Goal: Transaction & Acquisition: Purchase product/service

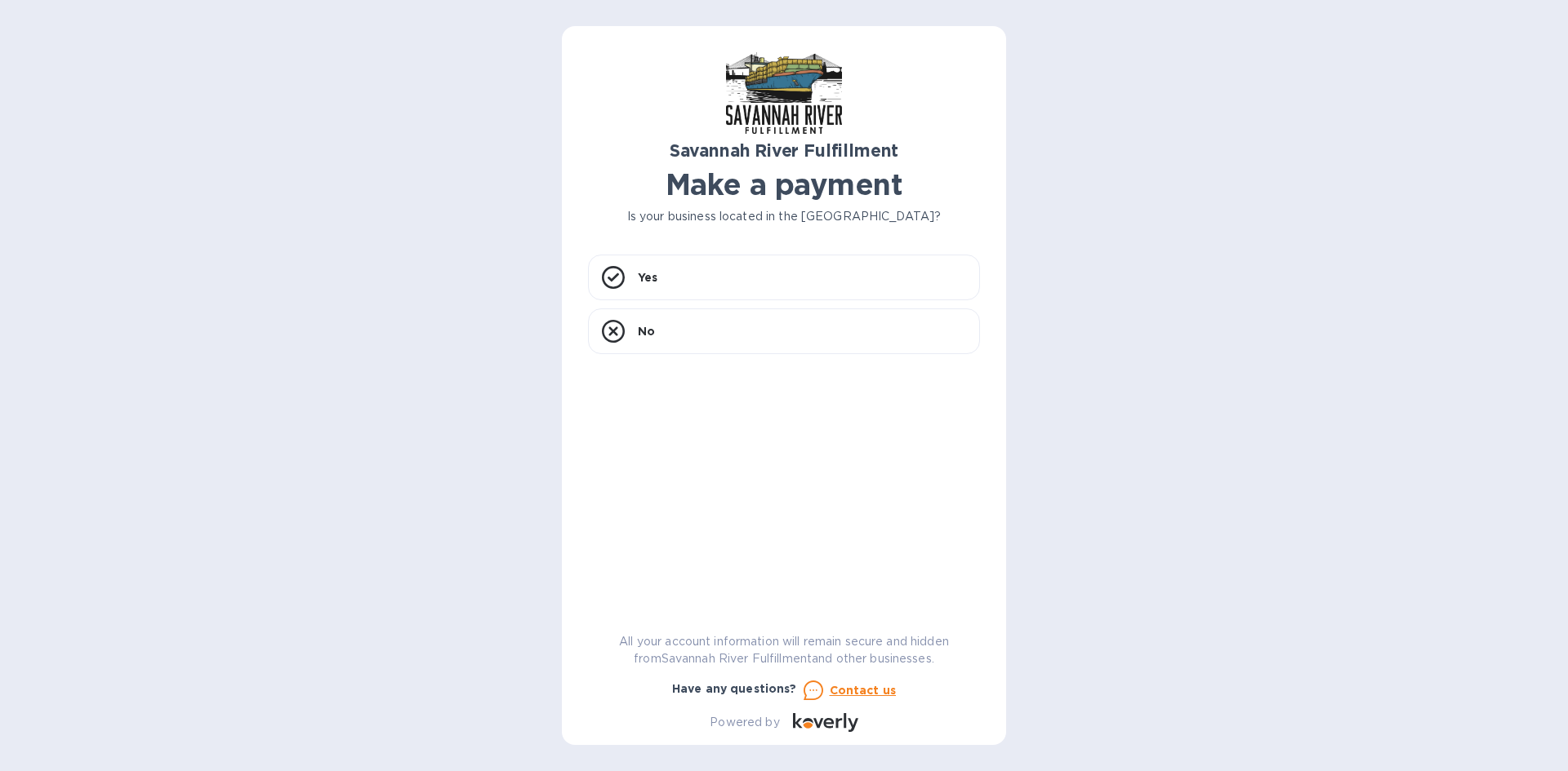
click at [792, 187] on h1 "Make a payment" at bounding box center [783, 184] width 392 height 34
click at [787, 267] on div "Yes" at bounding box center [783, 277] width 392 height 46
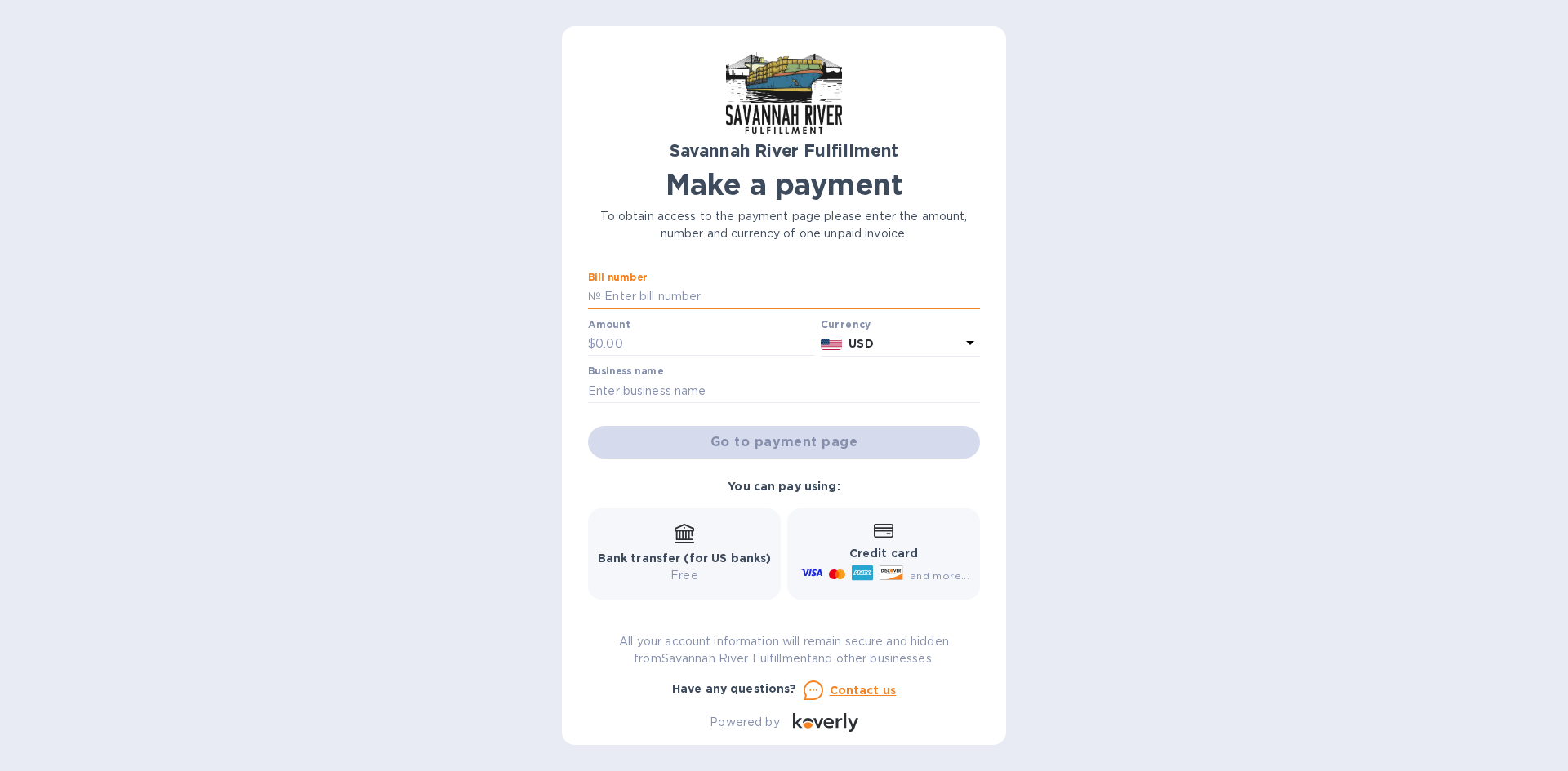
click at [693, 296] on input "text" at bounding box center [790, 296] width 379 height 24
type input "4585"
click at [658, 333] on input "text" at bounding box center [704, 344] width 219 height 24
click at [633, 303] on input "4585" at bounding box center [790, 296] width 379 height 24
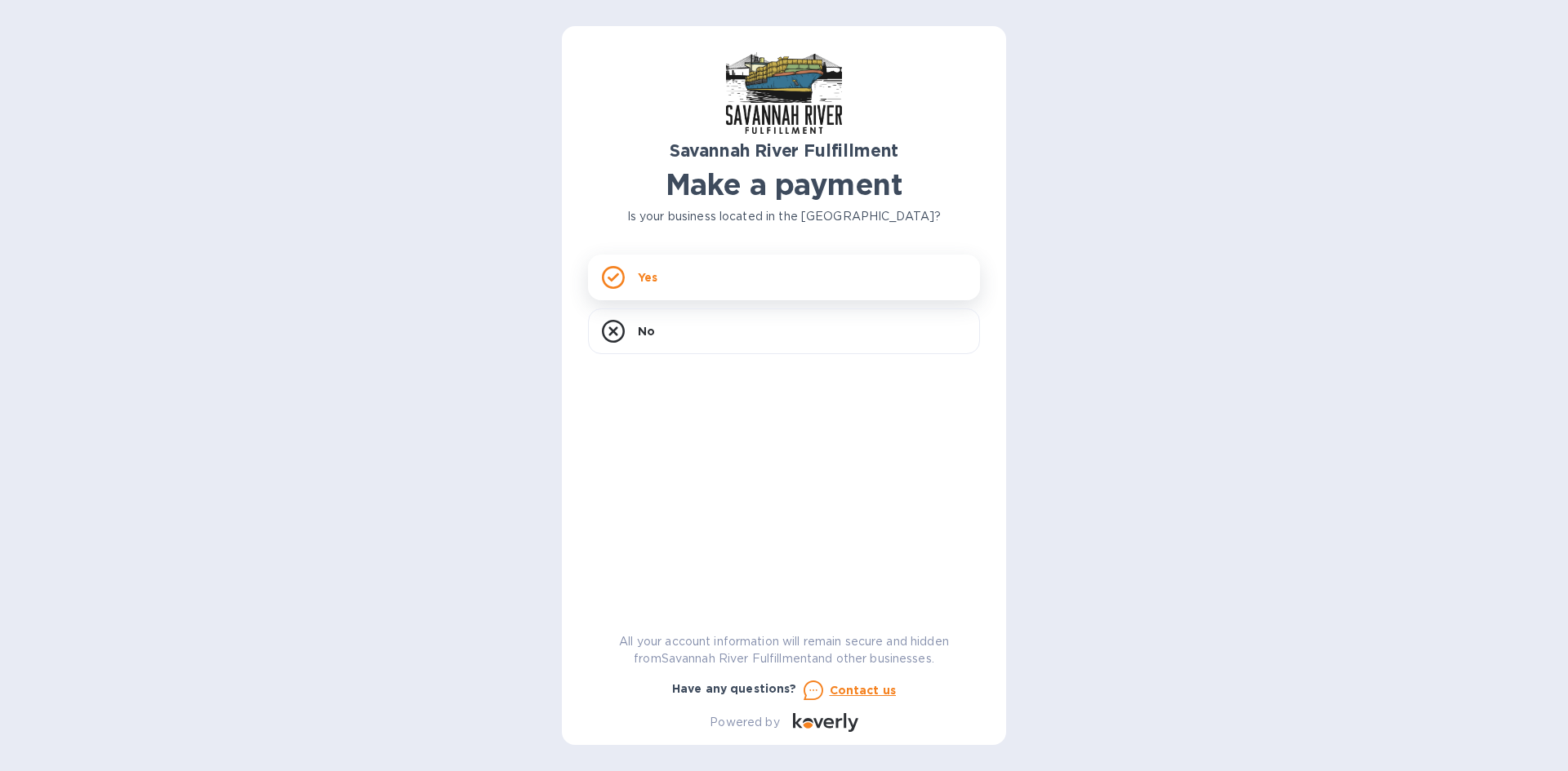
click at [710, 275] on div "Yes" at bounding box center [783, 277] width 392 height 46
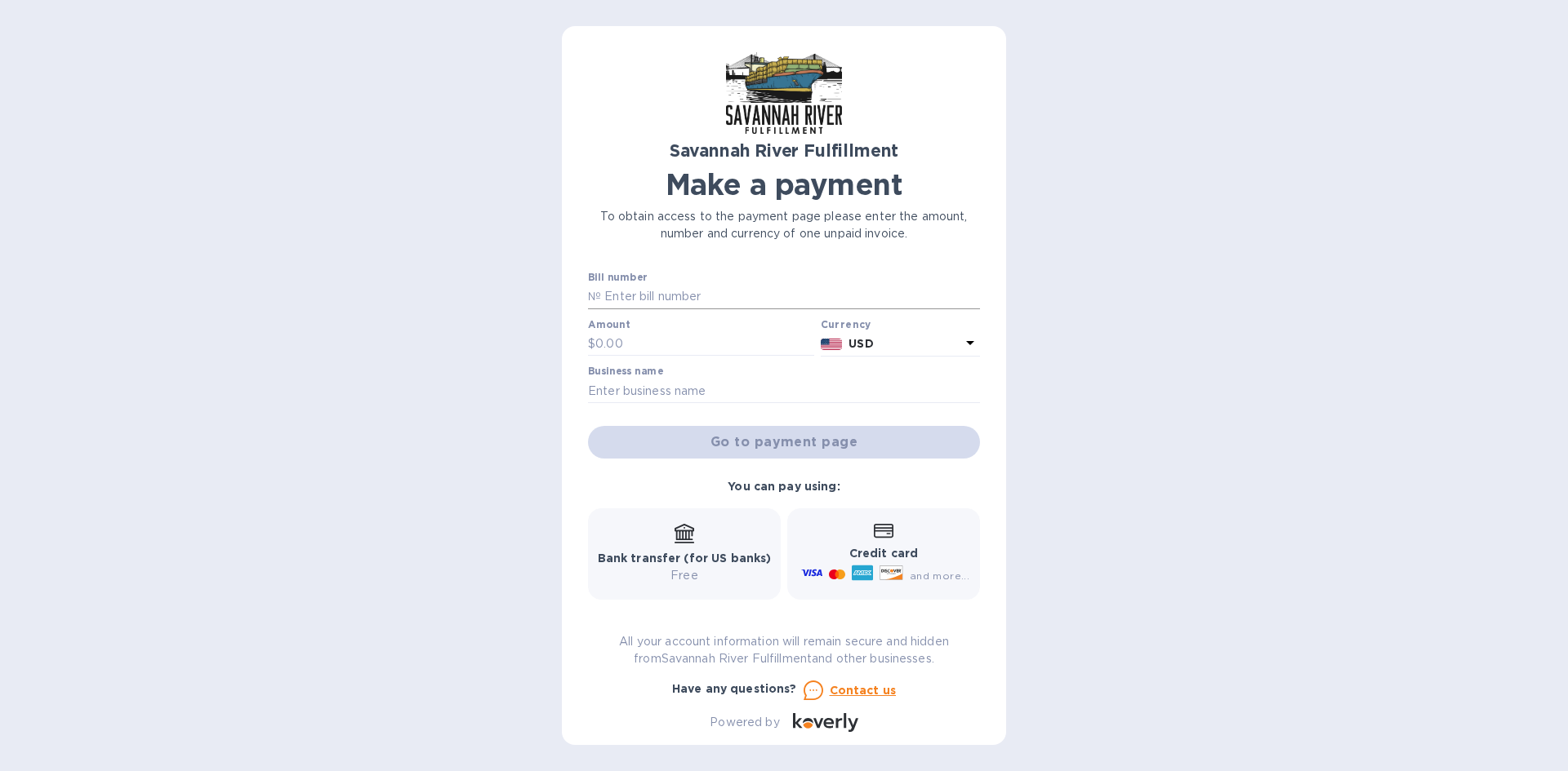
click at [669, 297] on input "text" at bounding box center [790, 296] width 379 height 24
type input "4585"
click at [630, 332] on input "text" at bounding box center [704, 344] width 219 height 24
type input "12,291.47"
click at [683, 390] on input "text" at bounding box center [783, 390] width 392 height 24
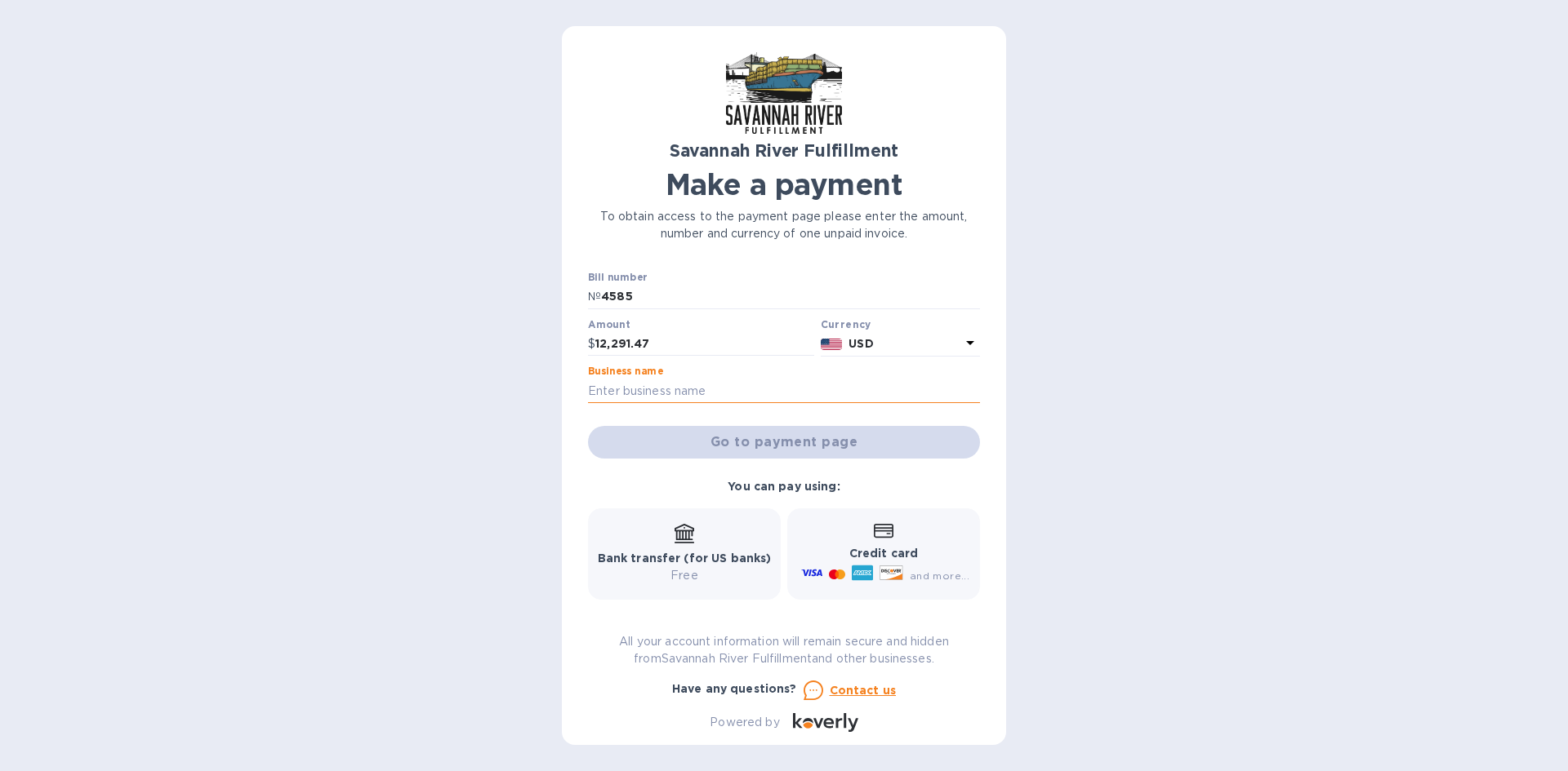
type input "PRODOH, LLC"
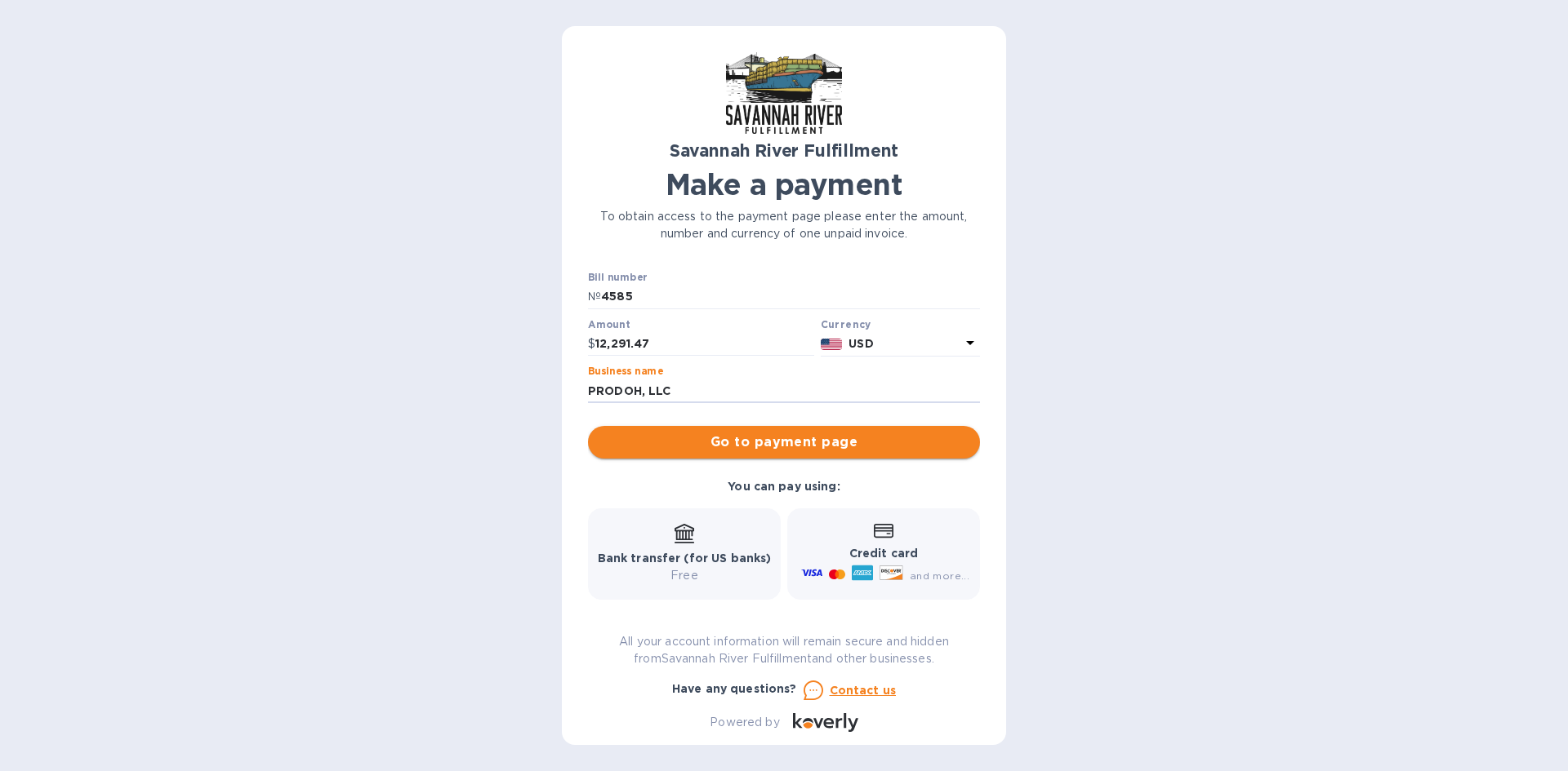
click at [709, 437] on span "Go to payment page" at bounding box center [784, 442] width 366 height 20
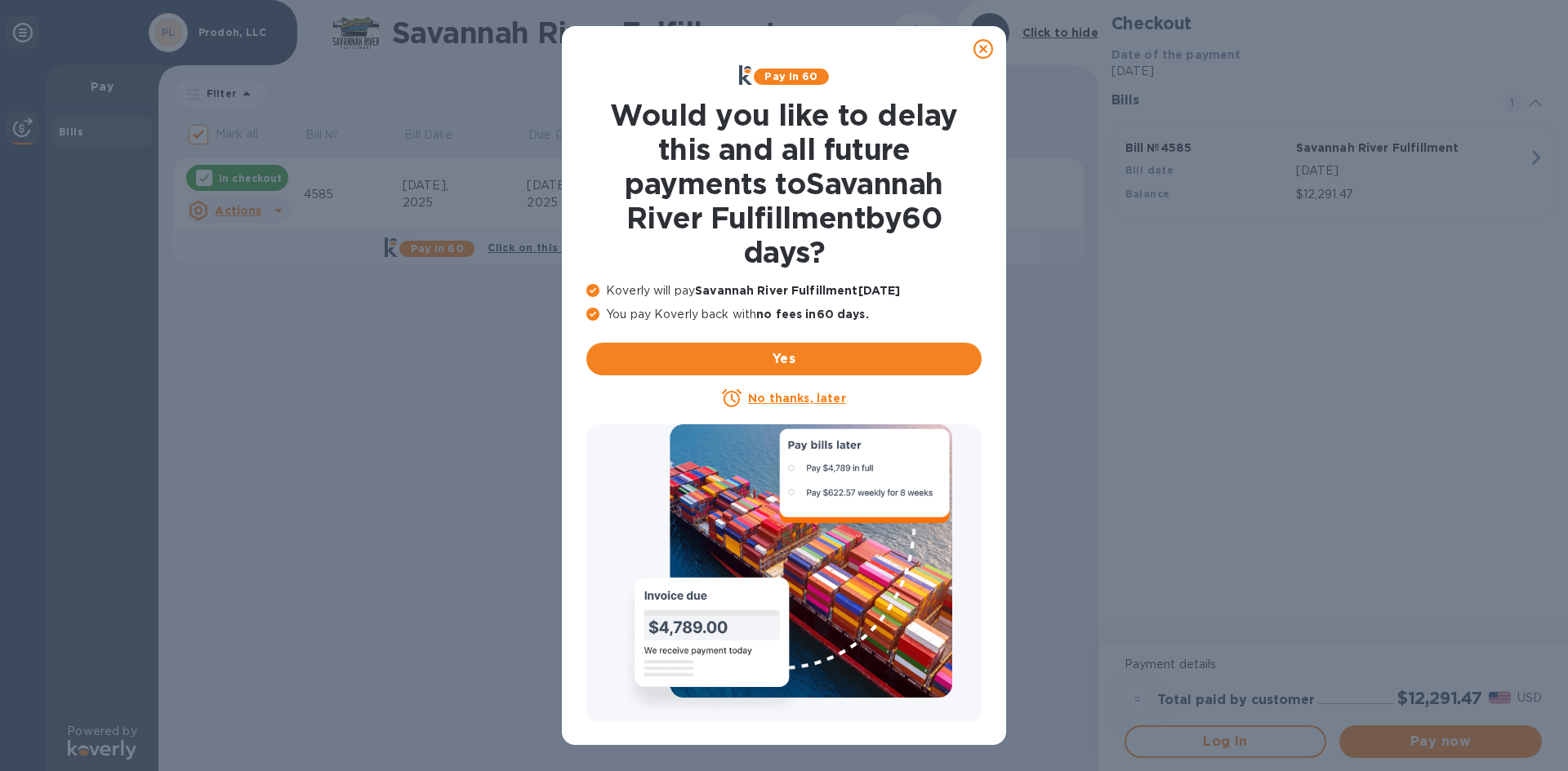
click at [979, 53] on icon at bounding box center [983, 49] width 20 height 20
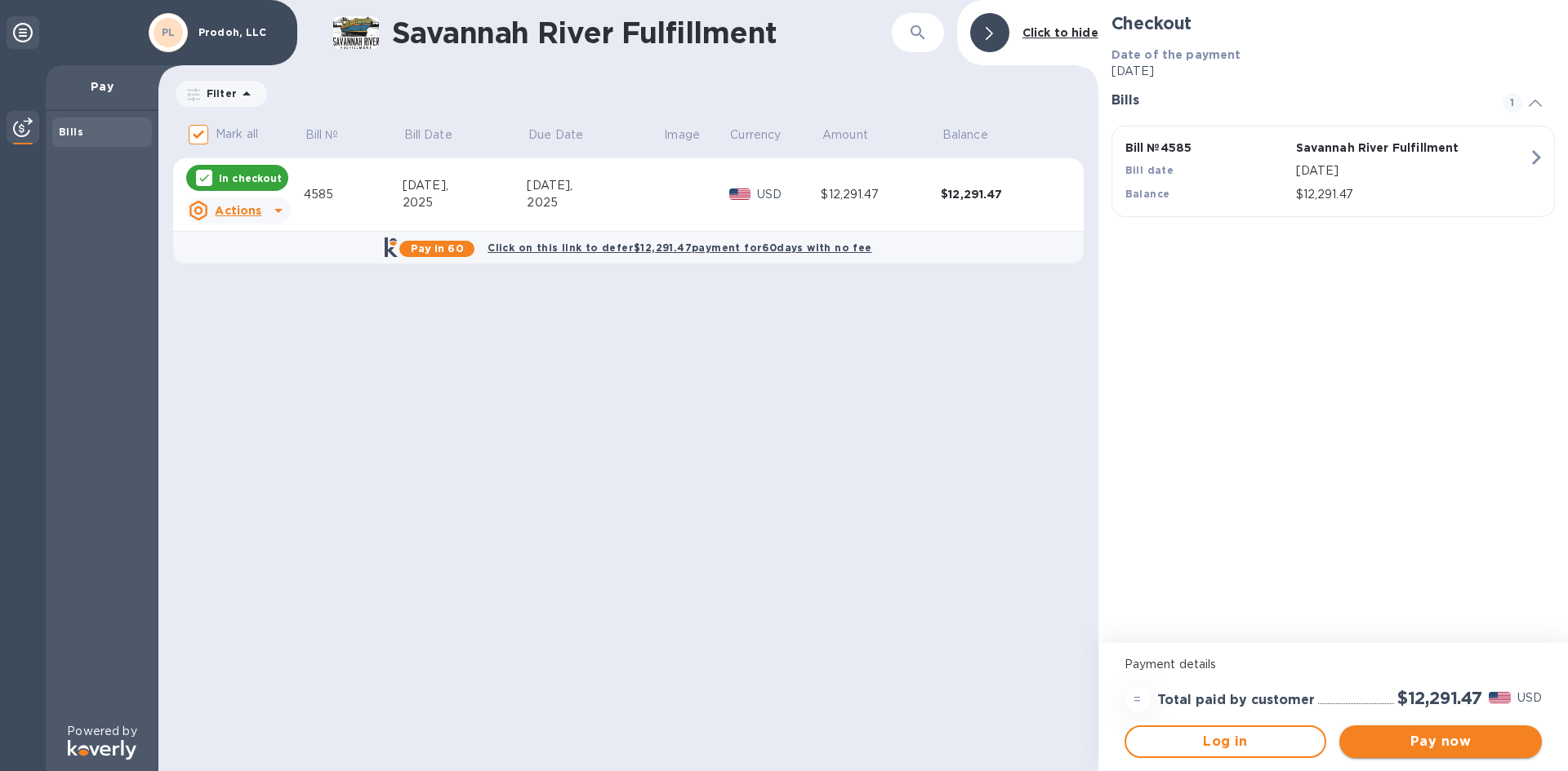
click at [1457, 743] on span "Pay now" at bounding box center [1440, 742] width 177 height 20
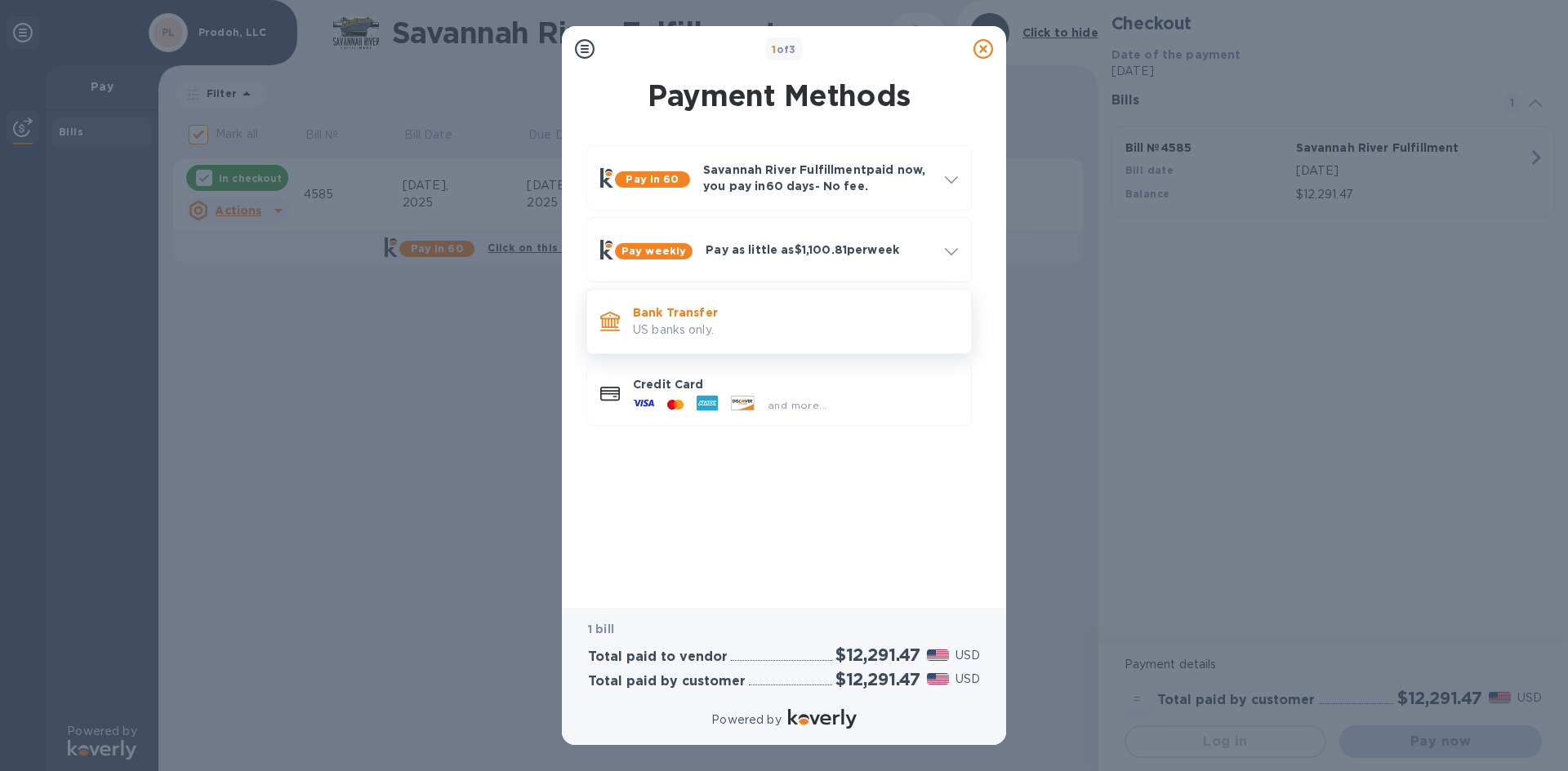
click at [714, 322] on p "US banks only." at bounding box center [795, 330] width 325 height 17
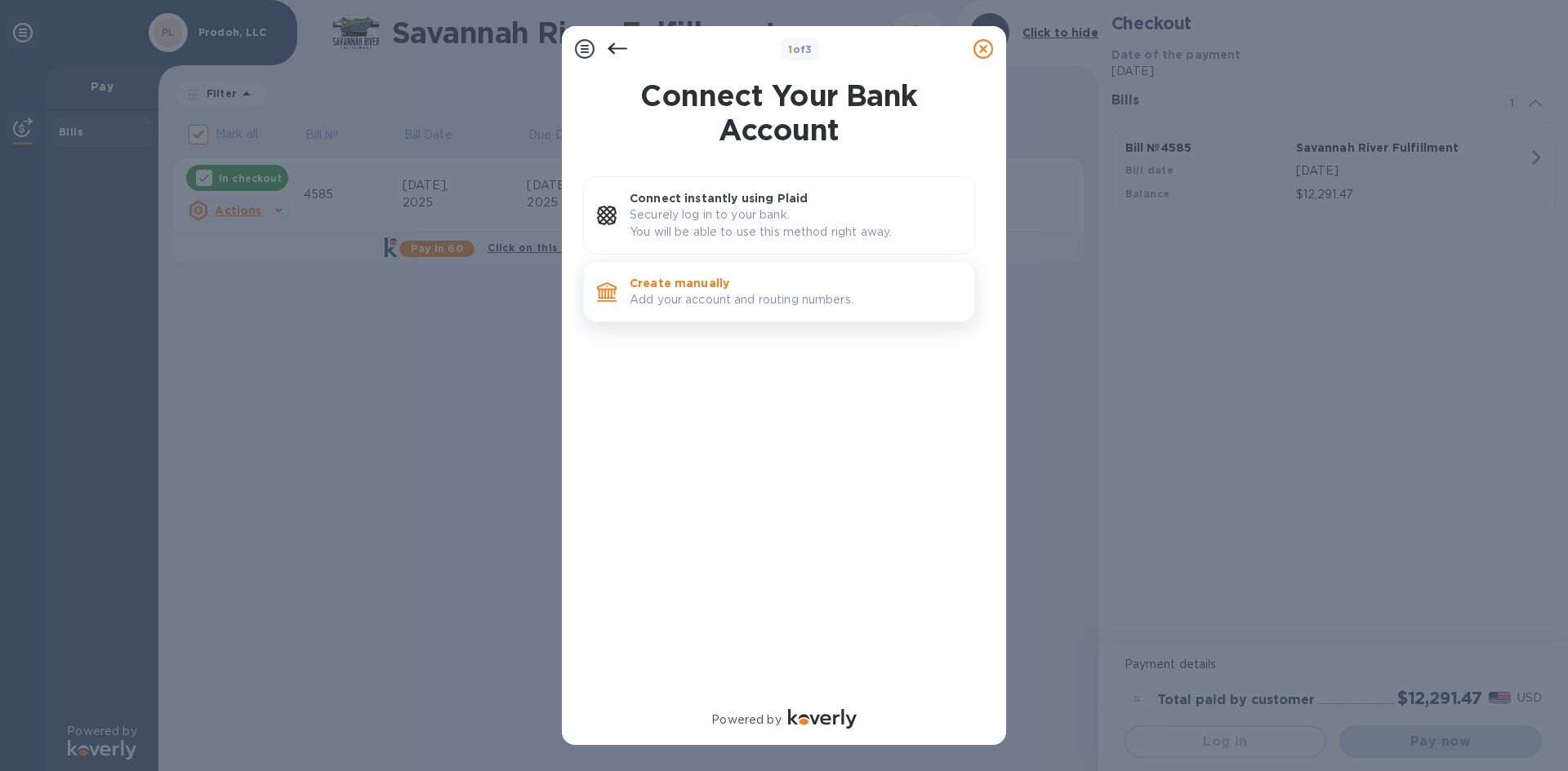
click at [828, 317] on div "Create manually Add your account and routing numbers." at bounding box center [779, 292] width 392 height 61
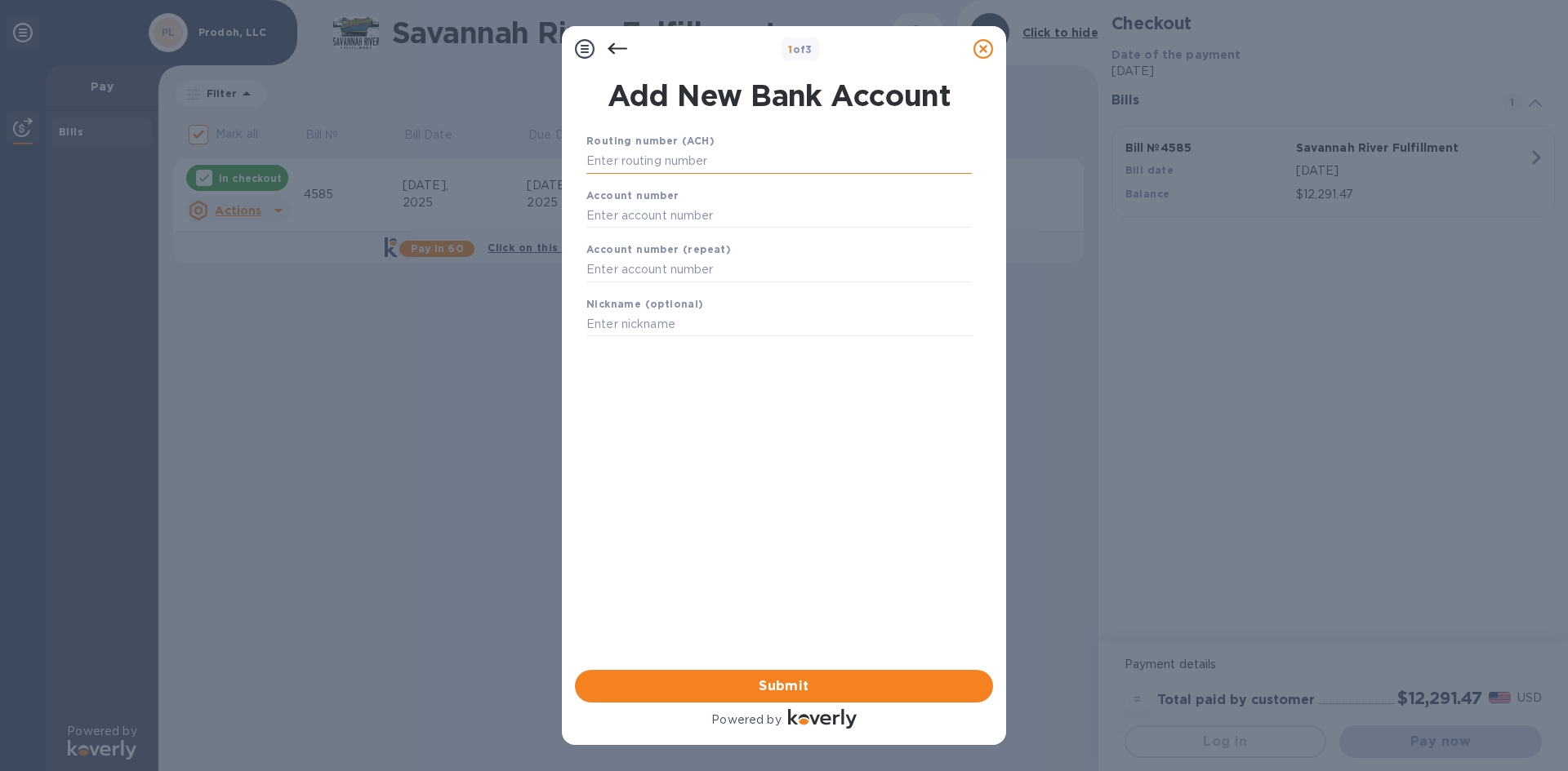
click at [742, 164] on input "text" at bounding box center [779, 161] width 385 height 24
click at [611, 51] on icon at bounding box center [617, 48] width 20 height 12
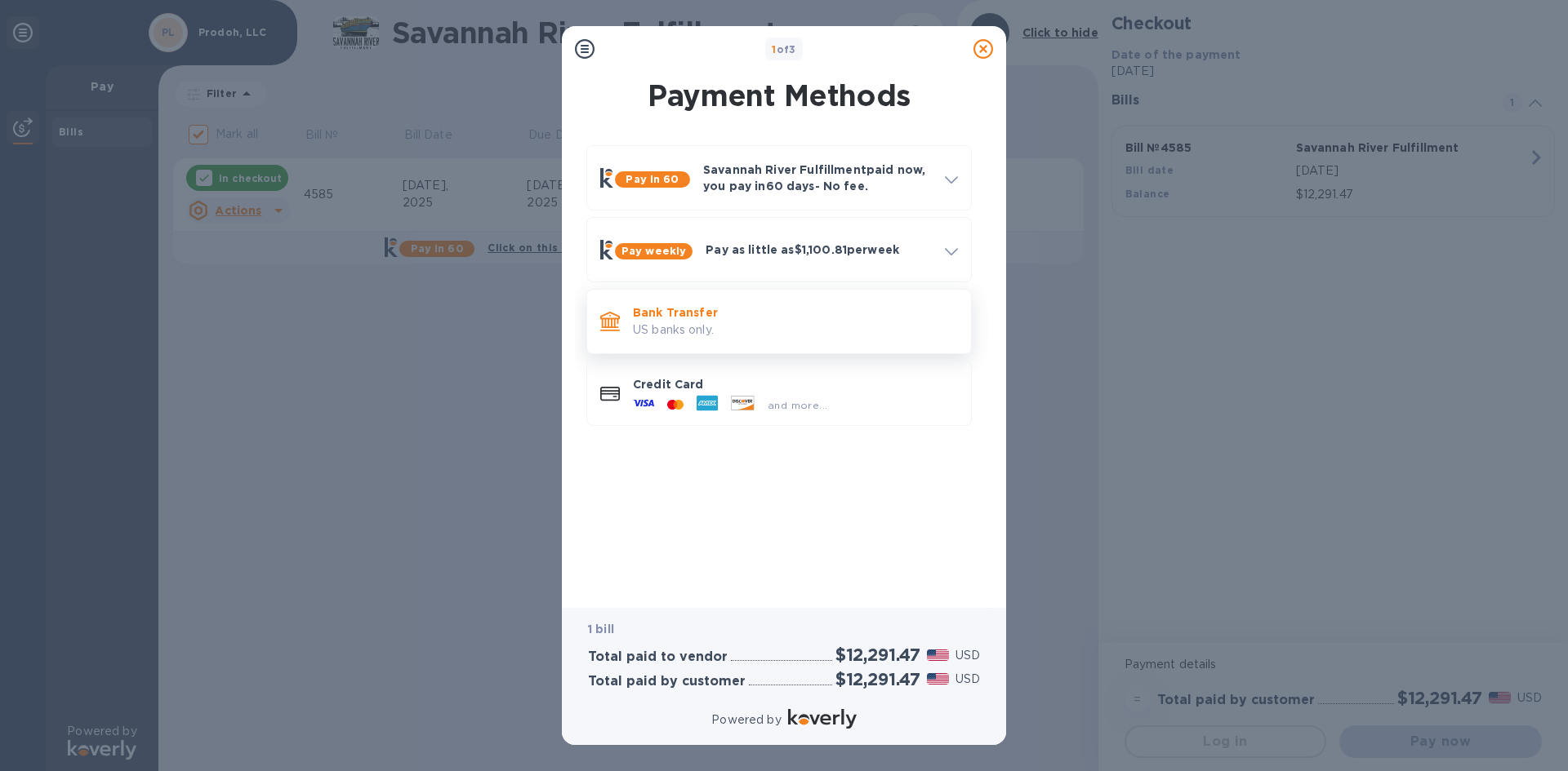
click at [649, 321] on p "US banks only." at bounding box center [795, 330] width 325 height 17
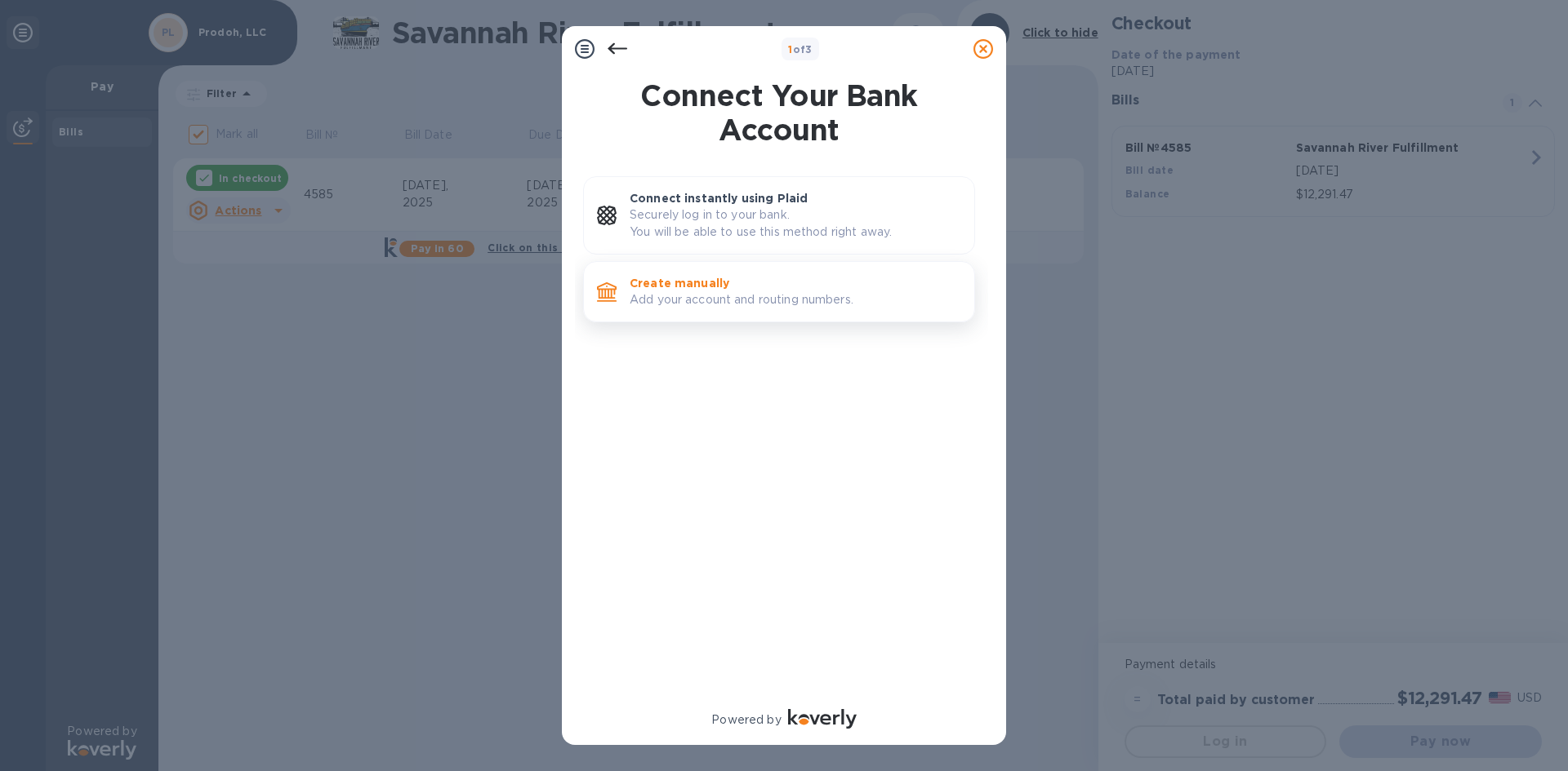
click at [711, 287] on p "Create manually" at bounding box center [796, 283] width 332 height 16
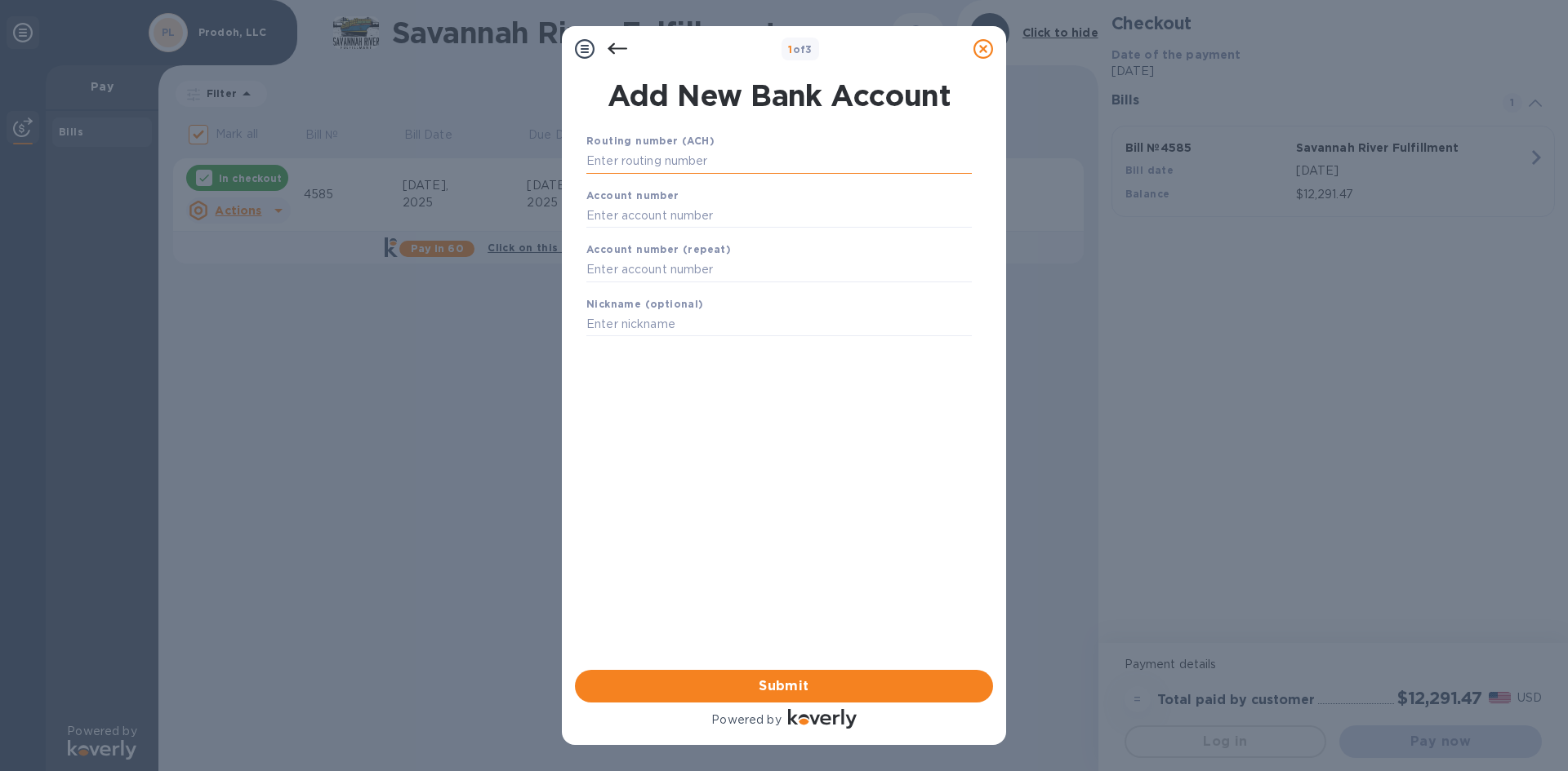
click at [710, 165] on input "text" at bounding box center [779, 161] width 385 height 24
type input "044101305"
type input "1101021492422"
click at [793, 454] on div "Routing number (ACH) [US_BANK_ROUTING_MICR] THE PARK NATIONAL BANK Account numb…" at bounding box center [779, 380] width 418 height 521
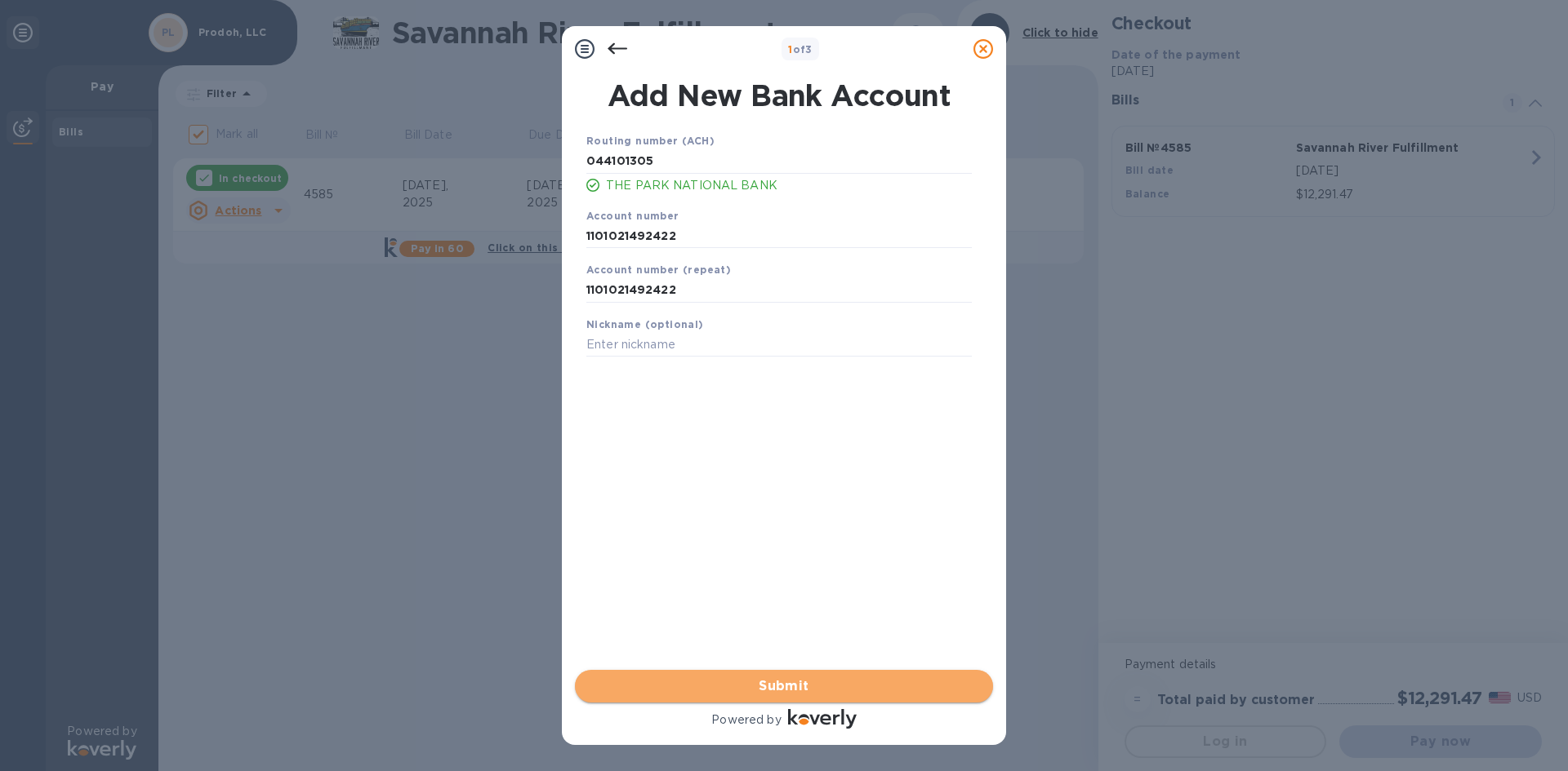
click at [859, 679] on span "Submit" at bounding box center [783, 687] width 392 height 20
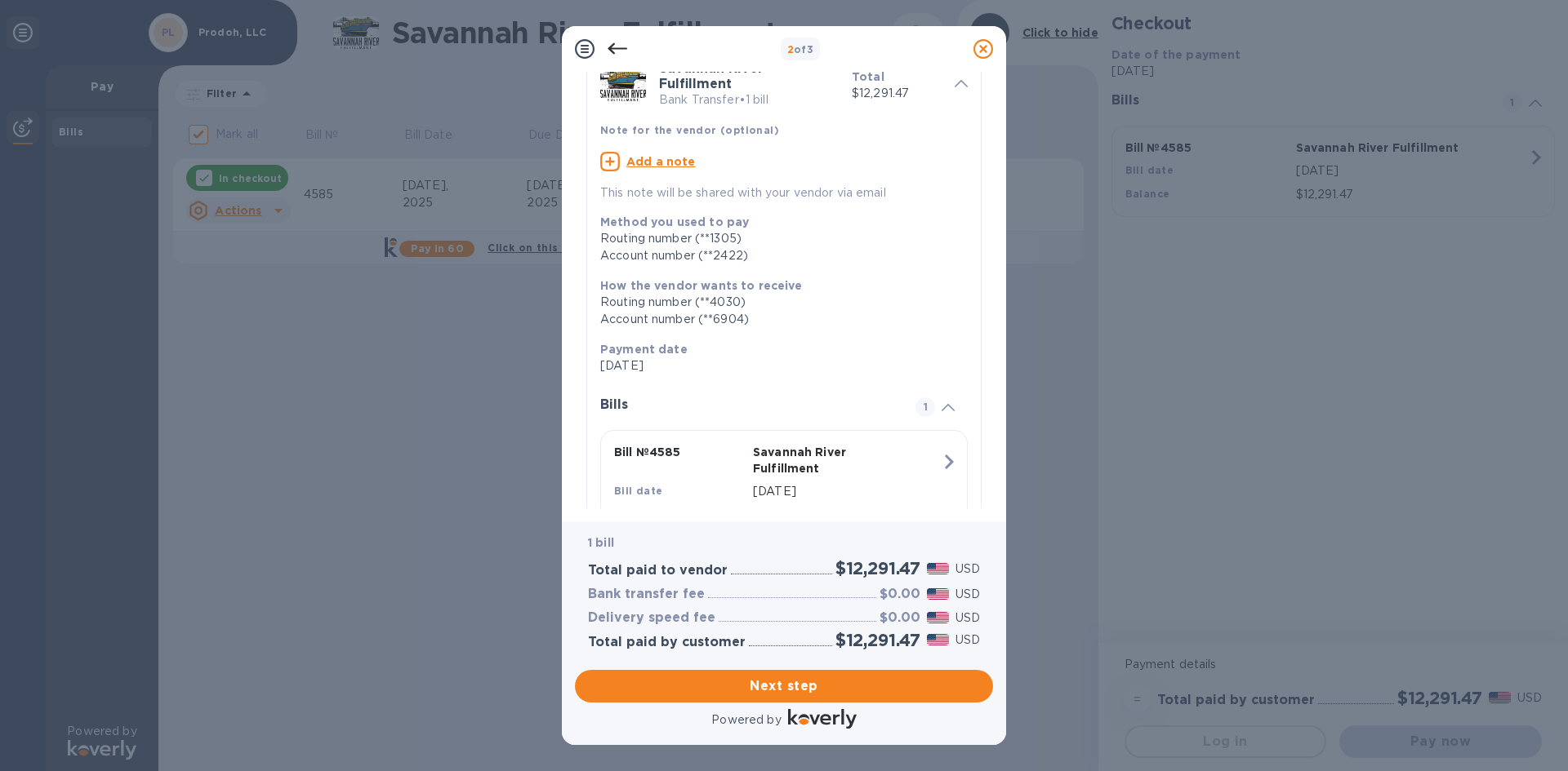
scroll to position [152, 0]
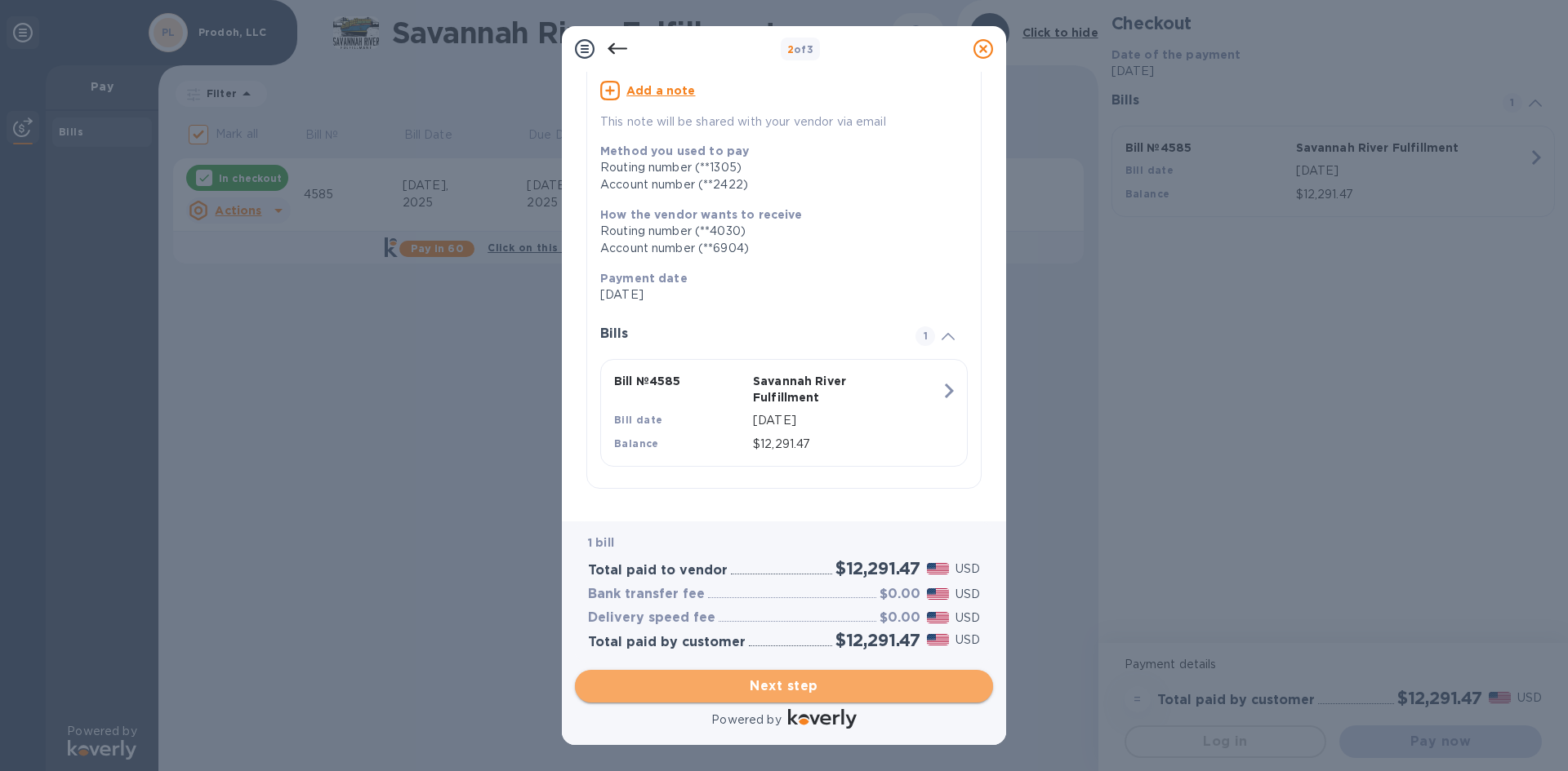
click at [829, 688] on span "Next step" at bounding box center [783, 687] width 392 height 20
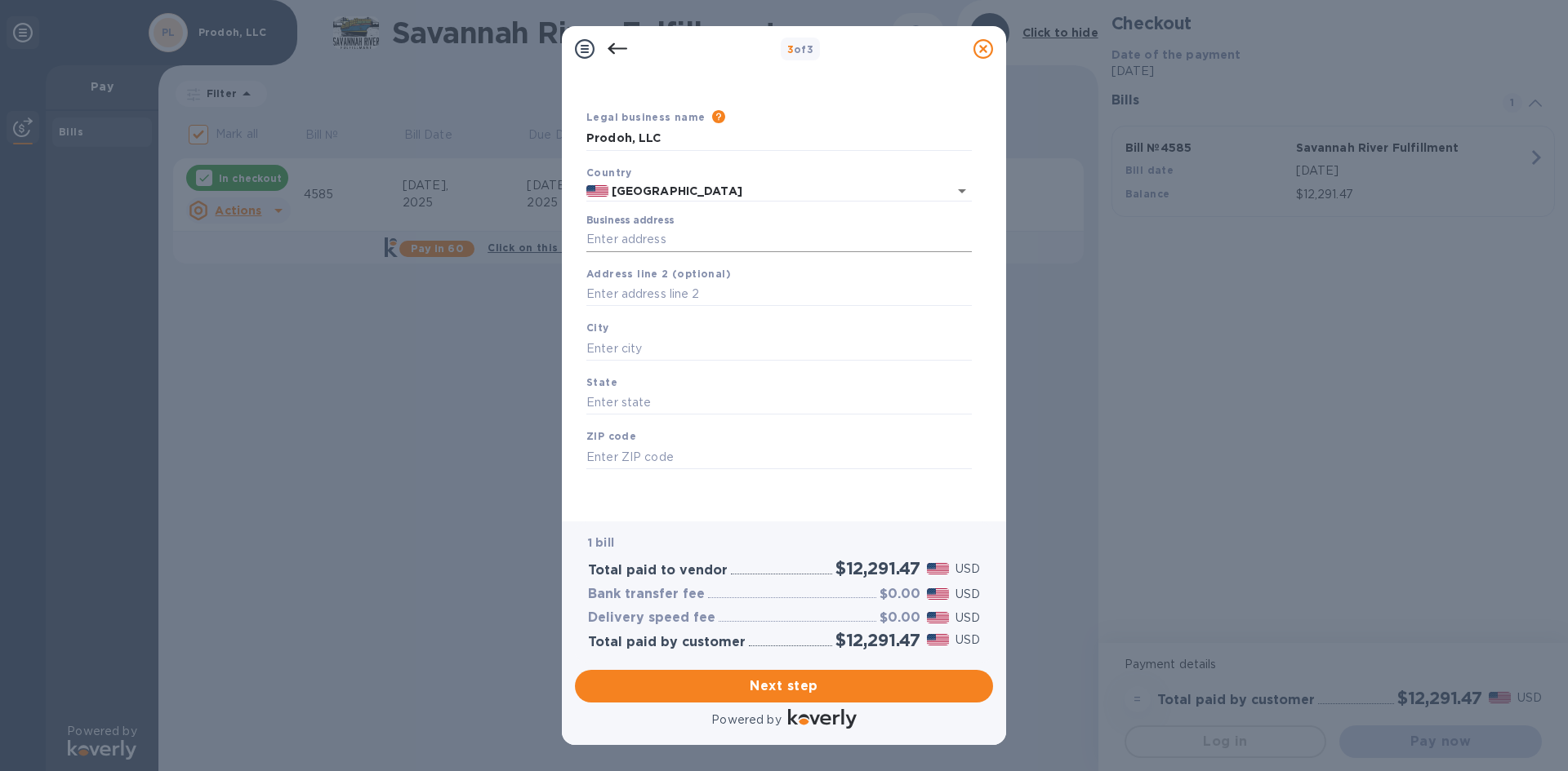
click at [684, 248] on input "Business address" at bounding box center [779, 239] width 385 height 24
type input "[STREET_ADDRESS]"
click at [696, 292] on input "text" at bounding box center [779, 294] width 385 height 24
type input "Suite 102"
type input "[GEOGRAPHIC_DATA]"
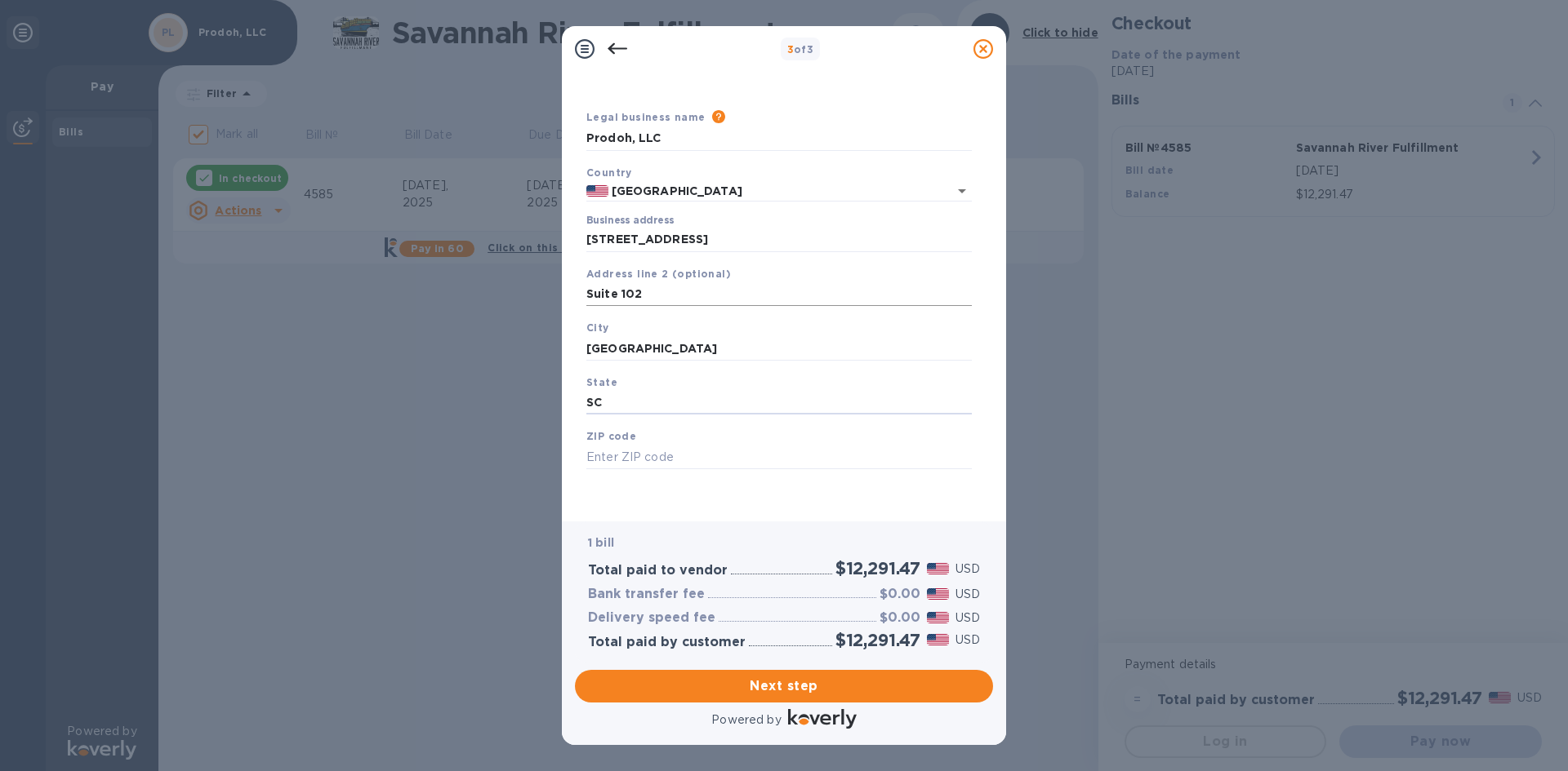
type input "SC"
type input "29607"
click at [863, 695] on span "Next step" at bounding box center [783, 687] width 392 height 20
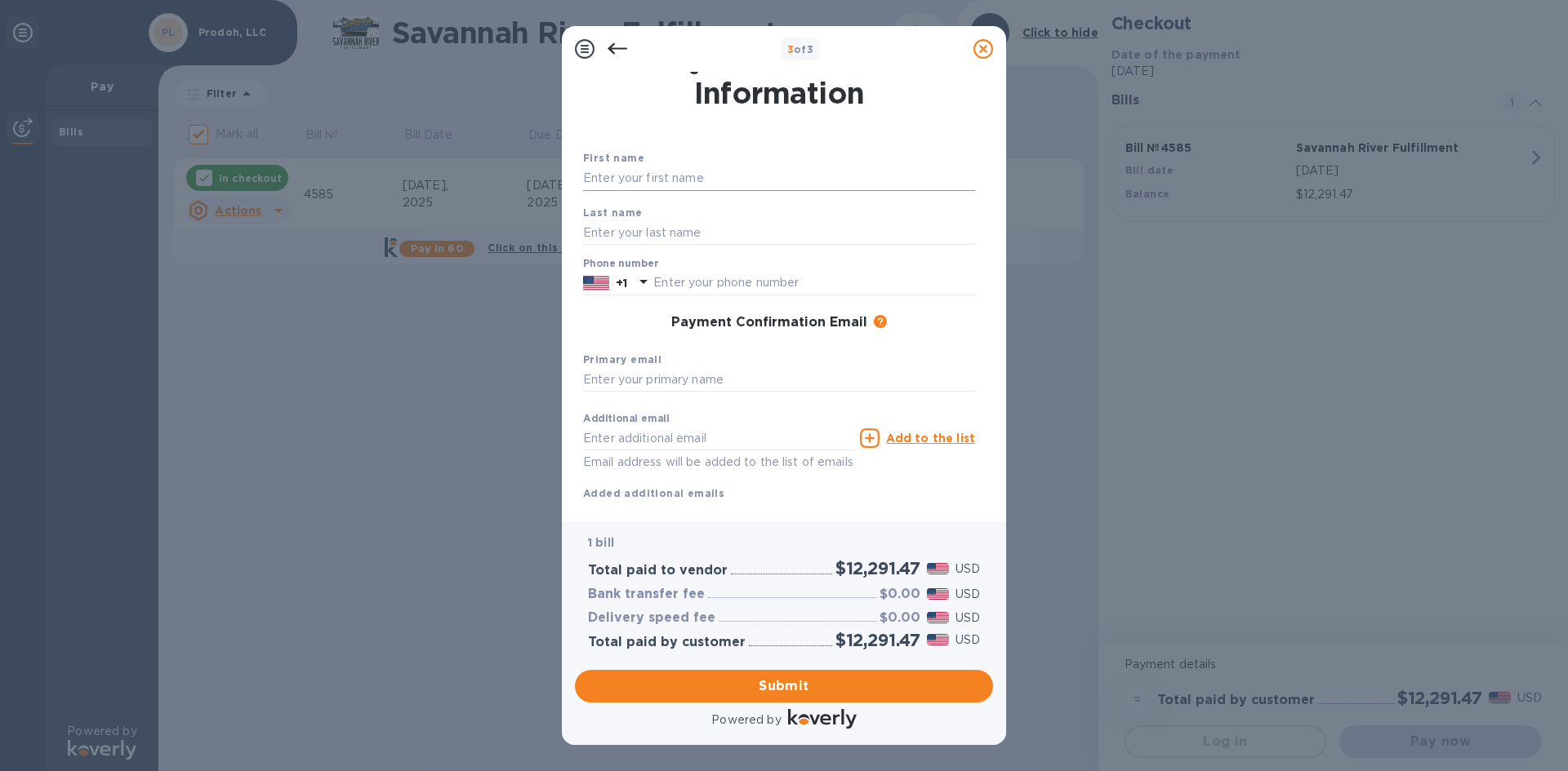
click at [715, 185] on input "text" at bounding box center [779, 178] width 392 height 24
type input "[PERSON_NAME]"
type input "Rodwell"
type input "8648841375"
click at [782, 379] on input "text" at bounding box center [779, 380] width 392 height 24
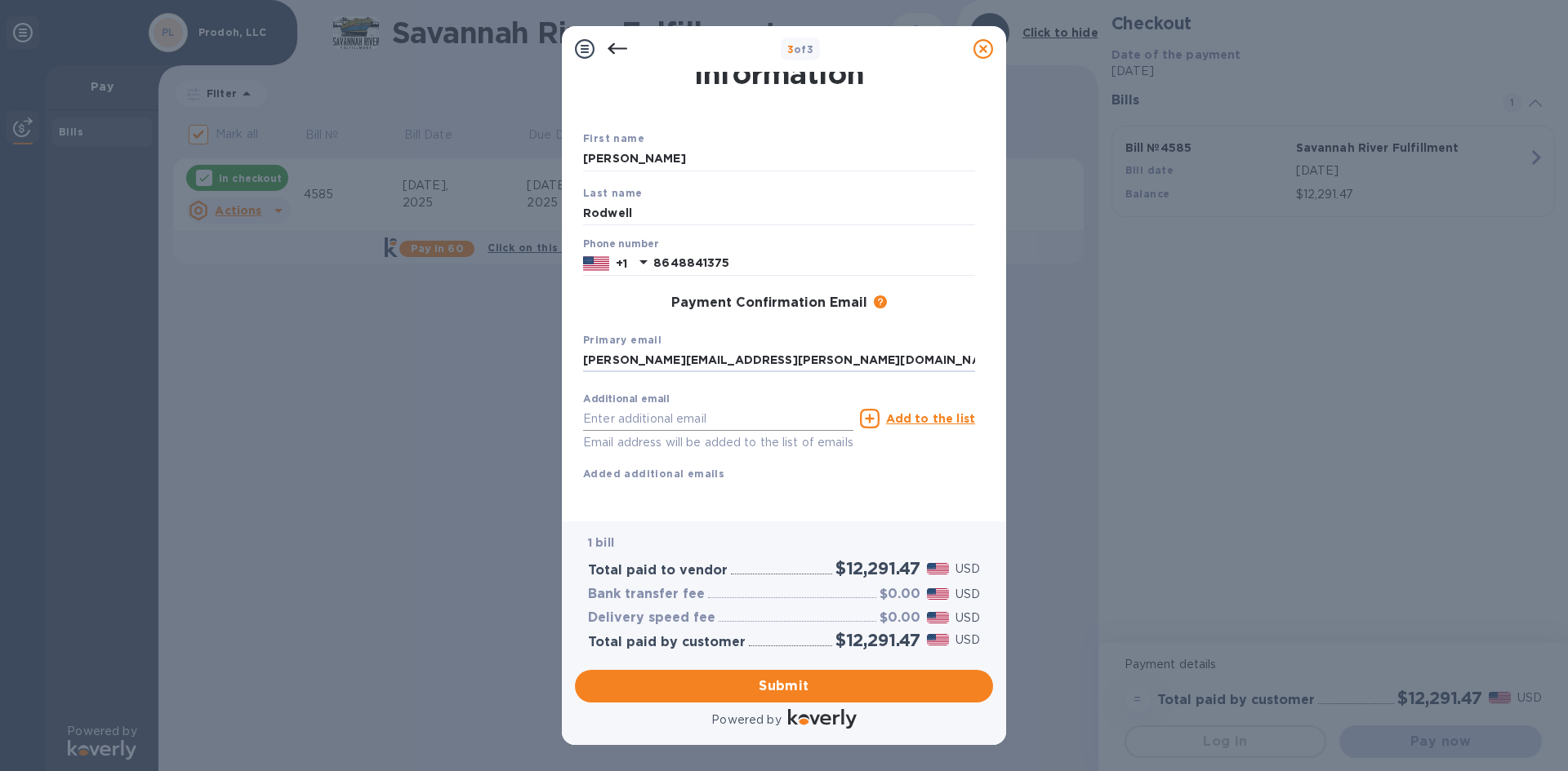
scroll to position [65, 0]
type input "[PERSON_NAME][EMAIL_ADDRESS][PERSON_NAME][DOMAIN_NAME]"
click at [864, 690] on span "Submit" at bounding box center [783, 687] width 392 height 20
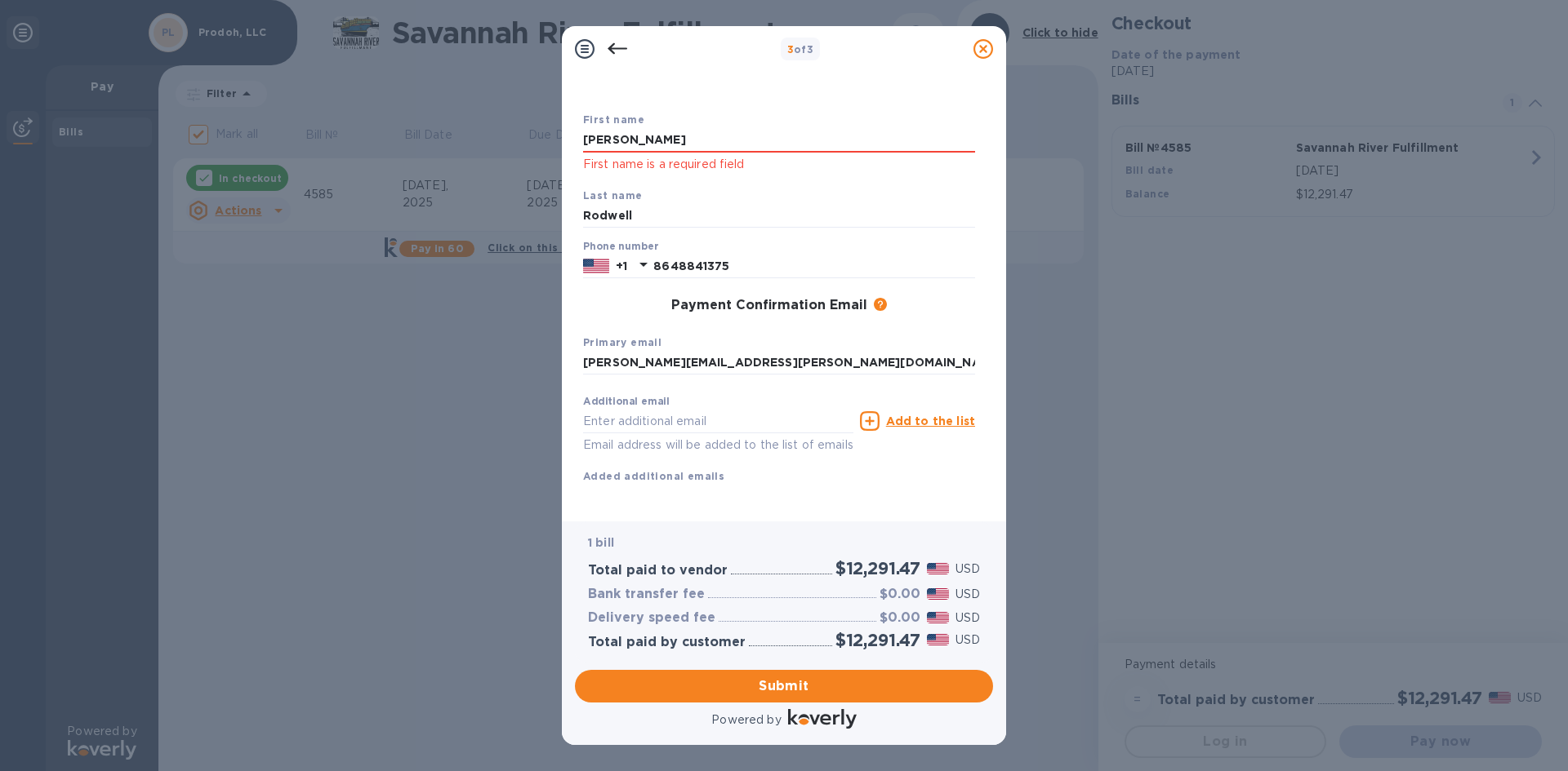
drag, startPoint x: 637, startPoint y: 145, endPoint x: 494, endPoint y: 129, distance: 143.9
click at [494, 129] on div "3 of 3 Payment Contact Information First name [PERSON_NAME] First name is a req…" at bounding box center [784, 385] width 1568 height 771
type input "[PERSON_NAME]"
type input "Rodwell"
click at [802, 684] on span "Submit" at bounding box center [783, 687] width 392 height 20
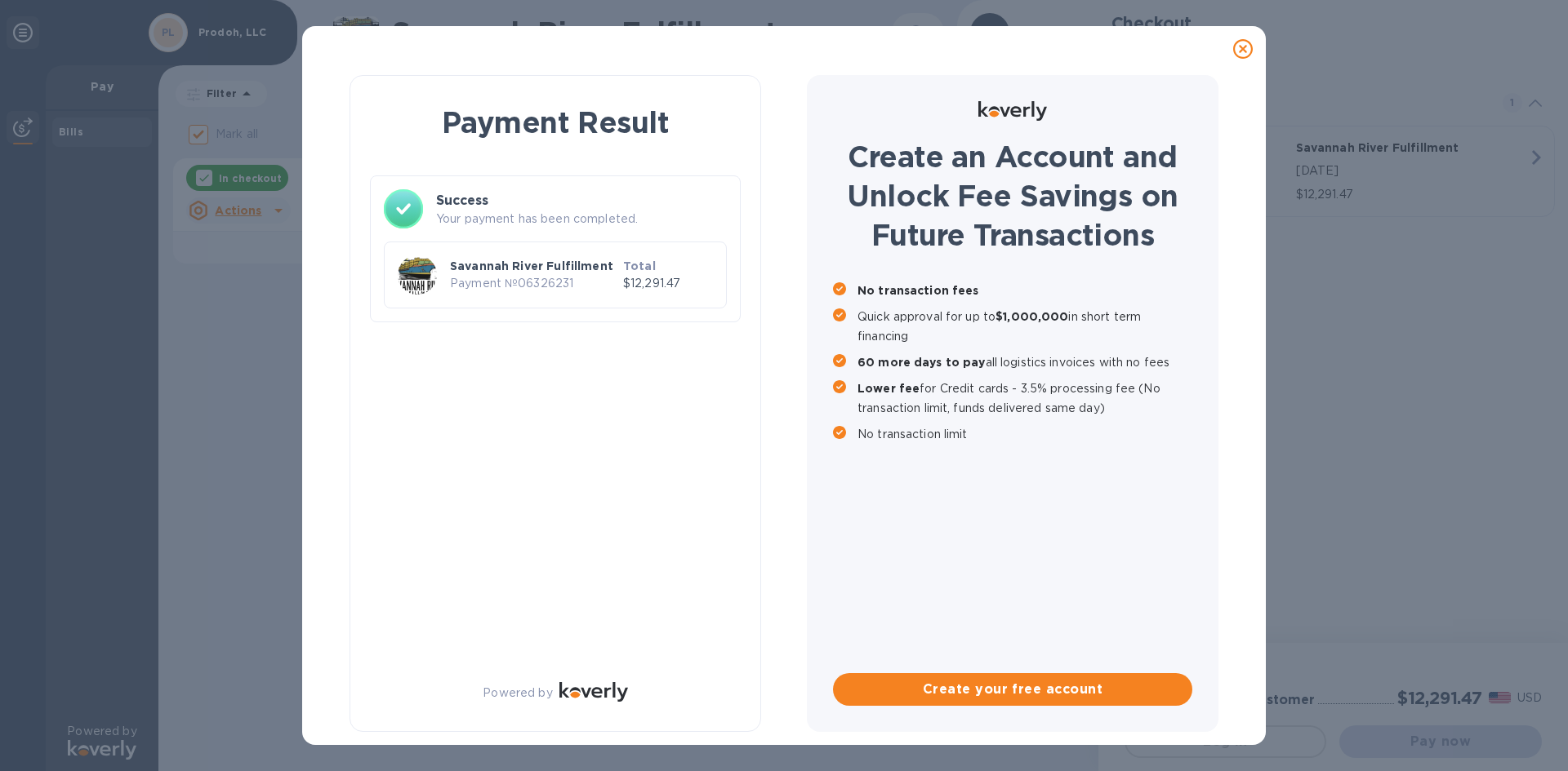
checkbox input "false"
